Goal: Task Accomplishment & Management: Manage account settings

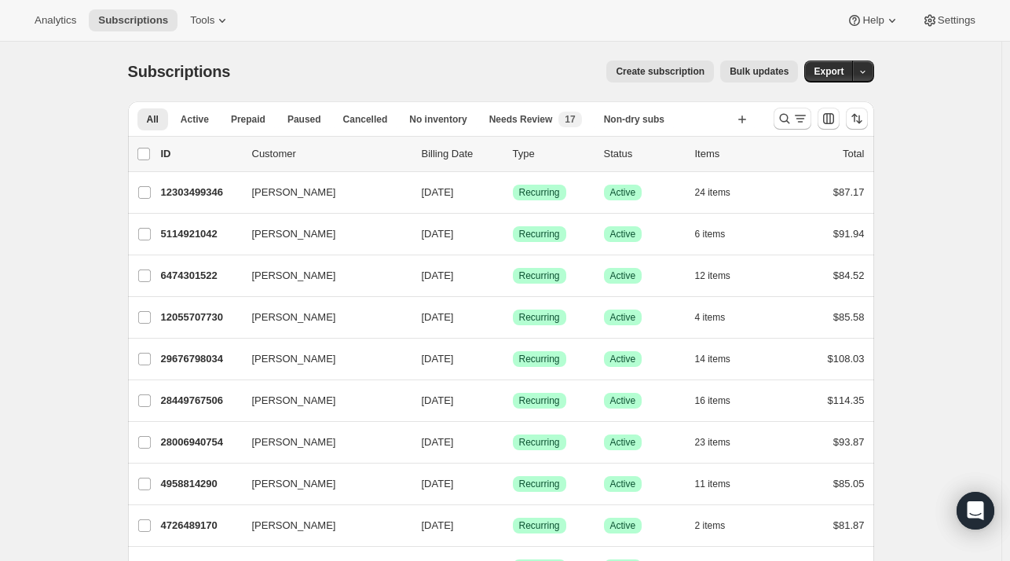
click at [358, 70] on div "Create subscription Bulk updates" at bounding box center [523, 71] width 549 height 22
click at [789, 123] on icon "Search and filter results" at bounding box center [784, 119] width 16 height 16
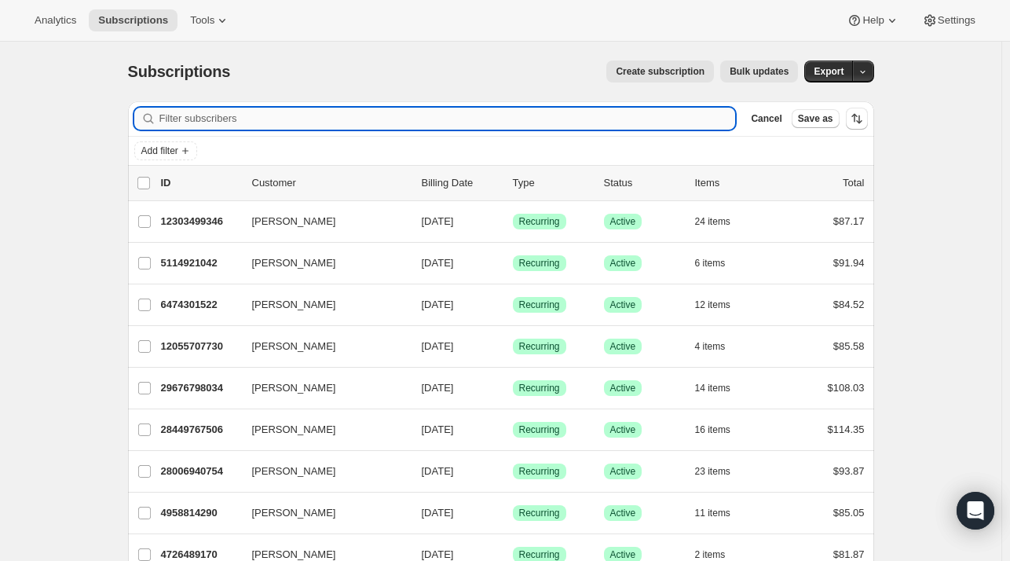
paste input "[PERSON_NAME]"
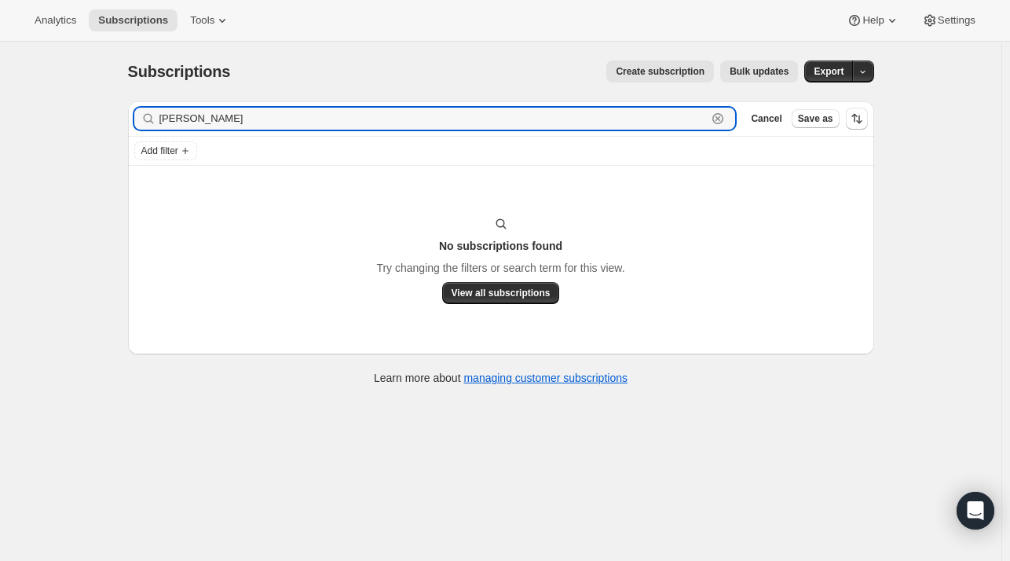
type input "[PERSON_NAME]"
drag, startPoint x: 298, startPoint y: 128, endPoint x: 250, endPoint y: 126, distance: 48.7
click at [250, 126] on input "[PERSON_NAME]" at bounding box center [433, 119] width 548 height 22
click at [287, 126] on input "[PERSON_NAME]" at bounding box center [433, 119] width 548 height 22
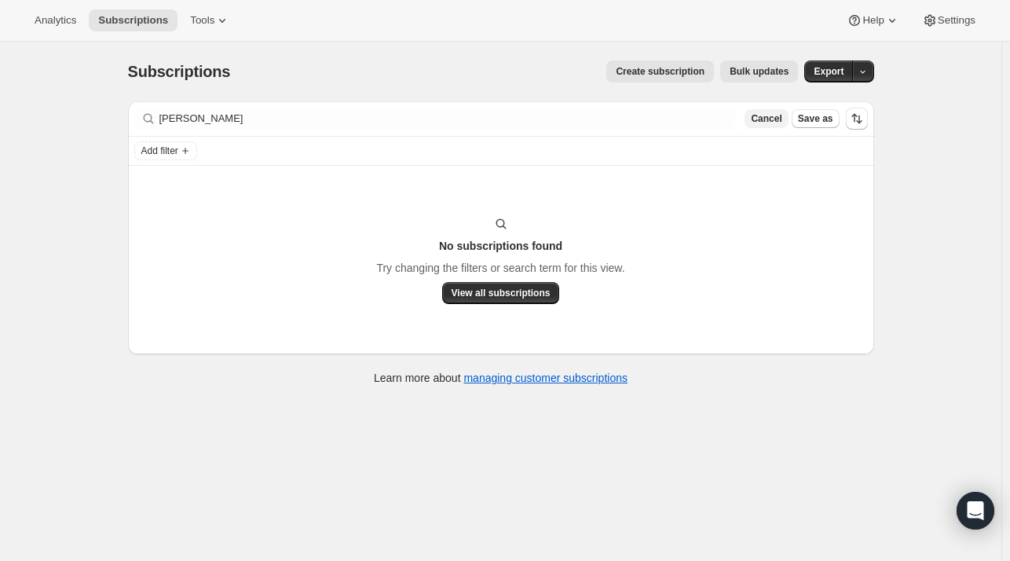
click at [769, 112] on span "Cancel" at bounding box center [766, 118] width 31 height 13
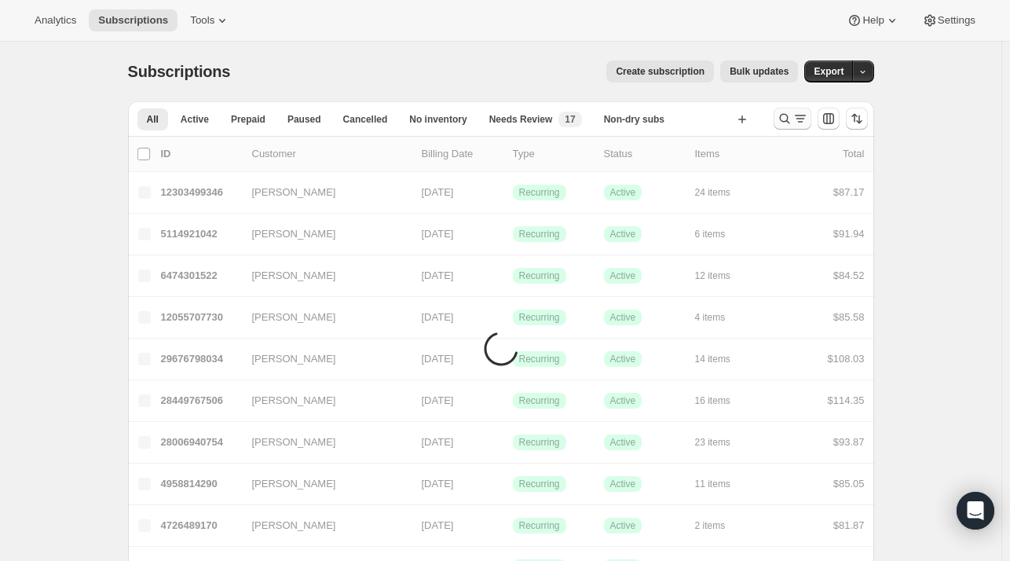
click at [795, 121] on icon "Search and filter results" at bounding box center [800, 119] width 16 height 16
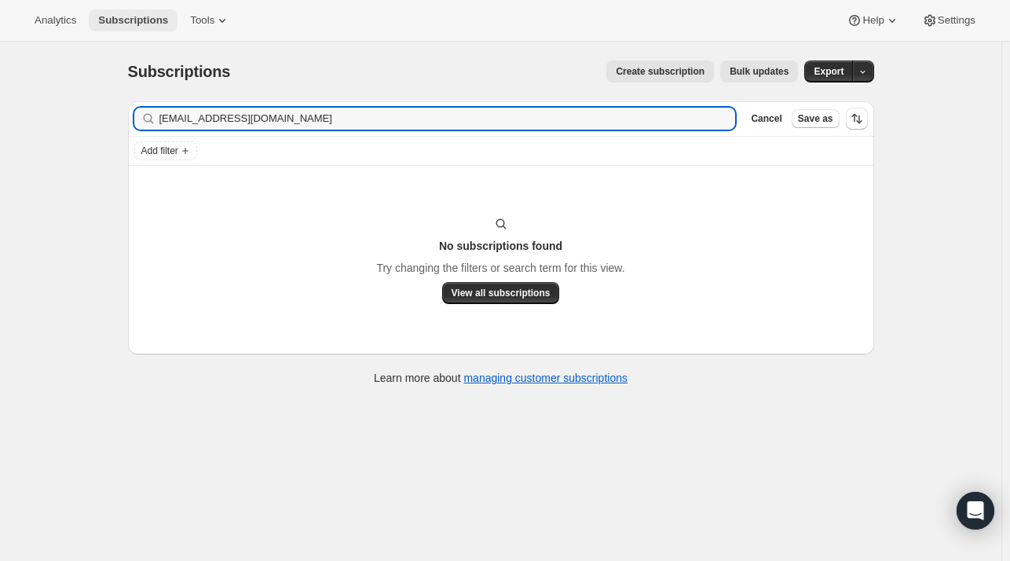
type input "[EMAIL_ADDRESS][DOMAIN_NAME]"
